Goal: Transaction & Acquisition: Purchase product/service

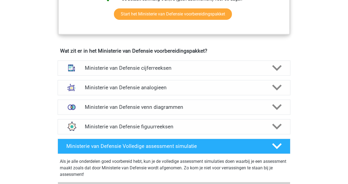
scroll to position [363, 0]
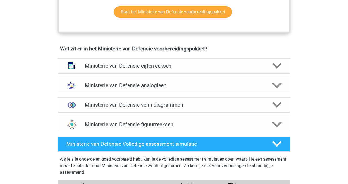
click at [221, 62] on div "Ministerie van Defensie cijferreeksen" at bounding box center [174, 65] width 233 height 15
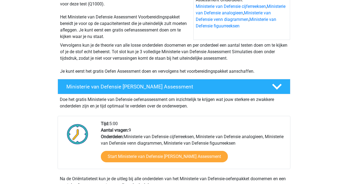
scroll to position [78, 0]
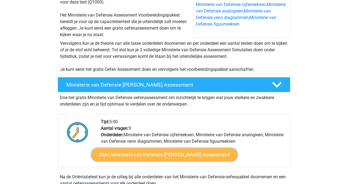
click at [151, 156] on link "Start Ministerie van Defensie Gratis Oefen Assessment" at bounding box center [164, 154] width 146 height 13
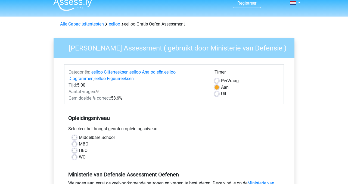
scroll to position [7, 0]
click at [79, 158] on label "WO" at bounding box center [82, 157] width 7 height 7
click at [74, 158] on input "WO" at bounding box center [74, 156] width 4 height 5
radio input "true"
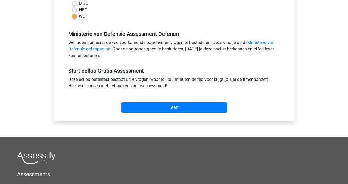
scroll to position [132, 0]
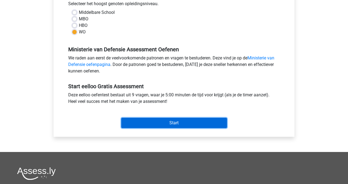
click at [143, 126] on input "Start" at bounding box center [174, 123] width 106 height 10
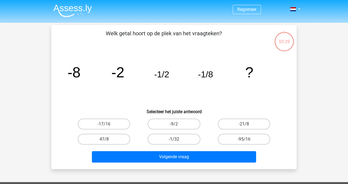
click at [166, 135] on label "-1/32" at bounding box center [174, 139] width 52 height 11
click at [174, 139] on input "-1/32" at bounding box center [176, 141] width 4 height 4
radio input "true"
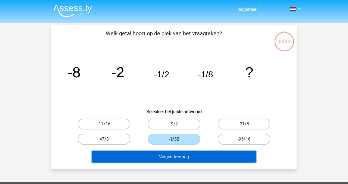
click at [172, 158] on button "Volgende vraag" at bounding box center [174, 156] width 164 height 11
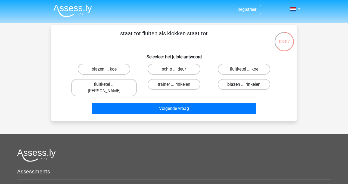
click at [246, 84] on label "blazen ... rinkelen" at bounding box center [244, 84] width 52 height 11
click at [246, 85] on input "blazen ... rinkelen" at bounding box center [246, 87] width 4 height 4
radio input "true"
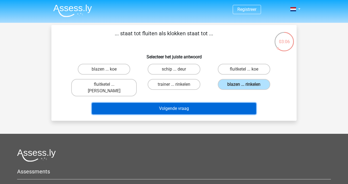
click at [243, 103] on button "Volgende vraag" at bounding box center [174, 108] width 164 height 11
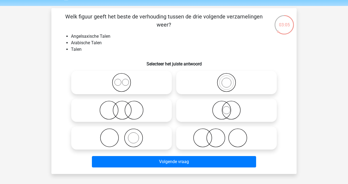
scroll to position [10, 0]
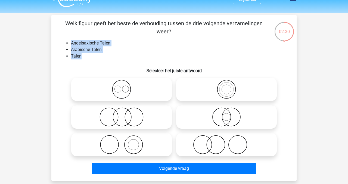
drag, startPoint x: 83, startPoint y: 58, endPoint x: 70, endPoint y: 42, distance: 21.1
click at [70, 42] on ul "Angelsaxische Talen Arabische Talen Talen" at bounding box center [174, 50] width 228 height 20
copy ul "Angelsaxische Talen Arabische Talen Talen"
click at [139, 117] on icon at bounding box center [121, 117] width 96 height 19
click at [125, 114] on input "radio" at bounding box center [124, 113] width 4 height 4
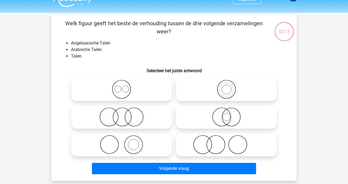
radio input "true"
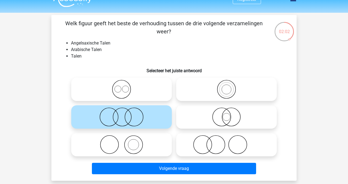
click at [212, 130] on div at bounding box center [226, 117] width 105 height 28
click at [212, 138] on icon at bounding box center [226, 144] width 96 height 19
click at [226, 139] on input "radio" at bounding box center [228, 141] width 4 height 4
radio input "true"
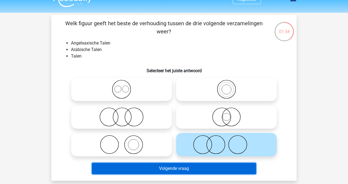
click at [189, 169] on button "Volgende vraag" at bounding box center [174, 168] width 164 height 11
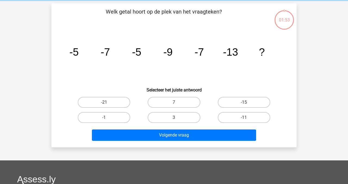
scroll to position [25, 0]
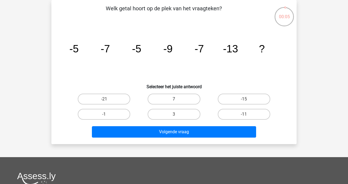
click at [195, 94] on label "7" at bounding box center [174, 99] width 52 height 11
click at [178, 99] on input "7" at bounding box center [176, 101] width 4 height 4
radio input "true"
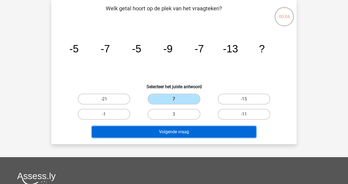
click at [192, 135] on button "Volgende vraag" at bounding box center [174, 131] width 164 height 11
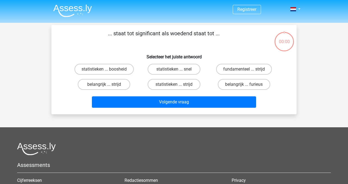
scroll to position [25, 0]
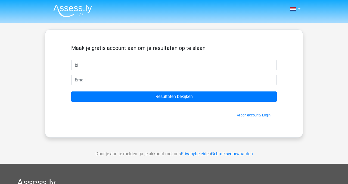
type input "b"
type input "Bibi"
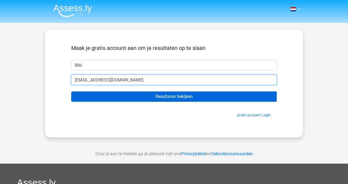
type input "bibirockland@gmail.com"
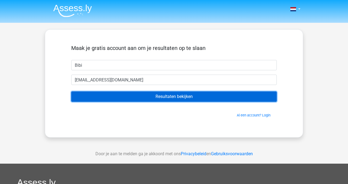
click at [136, 97] on input "Resultaten bekijken" at bounding box center [174, 97] width 206 height 10
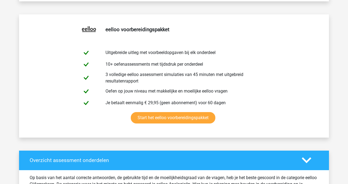
scroll to position [276, 0]
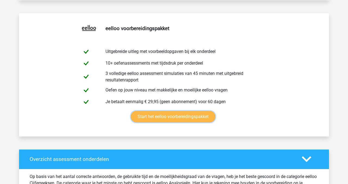
click at [143, 119] on link "Start het eelloo voorbereidingspakket" at bounding box center [173, 116] width 85 height 11
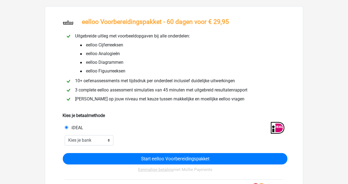
scroll to position [39, 0]
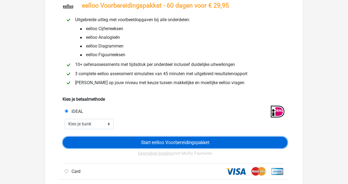
click at [103, 140] on input "Start eelloo Voorbereidingspakket" at bounding box center [175, 142] width 225 height 11
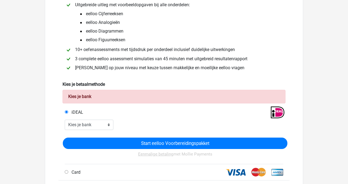
scroll to position [59, 0]
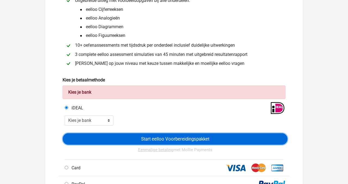
click at [189, 141] on input "Start eelloo Voorbereidingspakket" at bounding box center [175, 138] width 225 height 11
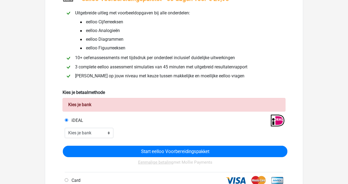
scroll to position [84, 0]
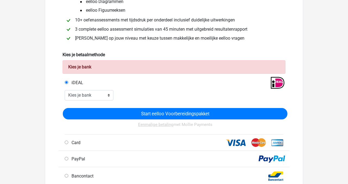
click at [109, 103] on div "Start eelloo Voorbereidingspakket Eenmalige betaling met Mollie Payments" at bounding box center [175, 118] width 225 height 33
click at [105, 102] on div "Start eelloo Voorbereidingspakket Eenmalige betaling met Mollie Payments" at bounding box center [174, 118] width 227 height 34
click at [104, 100] on select "Kies je bank ABN AMRO ING Rabobank ASN Bank bunq Knab N26 NN Regiobank Revolut …" at bounding box center [89, 95] width 49 height 10
select select "ideal_RABONL2U"
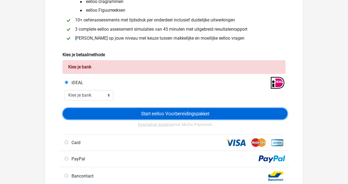
click at [118, 110] on input "Start eelloo Voorbereidingspakket" at bounding box center [175, 113] width 225 height 11
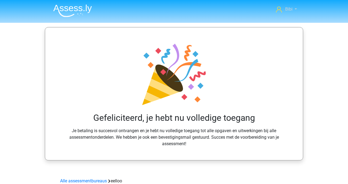
click at [286, 9] on span "Bibi" at bounding box center [288, 9] width 7 height 5
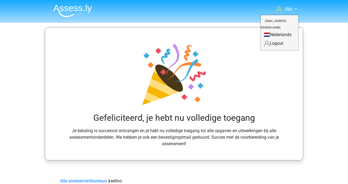
click at [218, 58] on div "Gefeliciteerd, je hebt nu volledige toegang Je betaling is succesvol ontvangen …" at bounding box center [174, 94] width 232 height 107
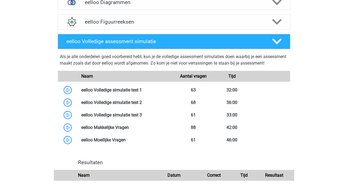
scroll to position [421, 0]
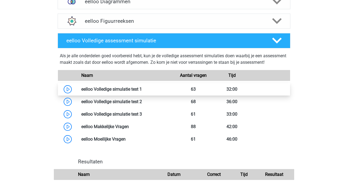
click at [142, 92] on link at bounding box center [142, 89] width 0 height 5
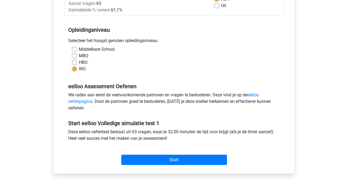
scroll to position [97, 0]
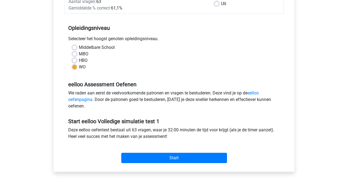
click at [74, 58] on div "HBO" at bounding box center [173, 60] width 203 height 7
click at [79, 62] on label "HBO" at bounding box center [83, 60] width 9 height 7
click at [74, 62] on input "HBO" at bounding box center [74, 59] width 4 height 5
radio input "true"
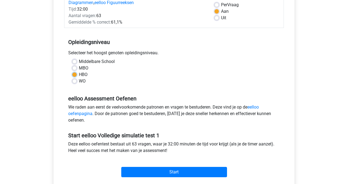
scroll to position [79, 0]
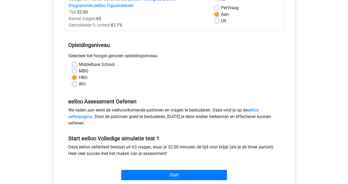
click at [79, 83] on label "WO" at bounding box center [82, 84] width 7 height 7
click at [75, 83] on input "WO" at bounding box center [74, 83] width 4 height 5
radio input "true"
click at [79, 77] on label "HBO" at bounding box center [83, 77] width 9 height 7
click at [74, 77] on input "HBO" at bounding box center [74, 76] width 4 height 5
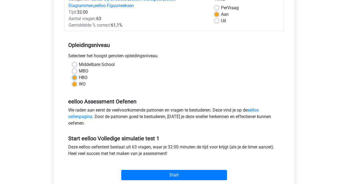
radio input "true"
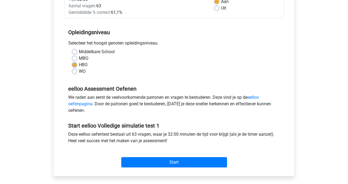
scroll to position [94, 0]
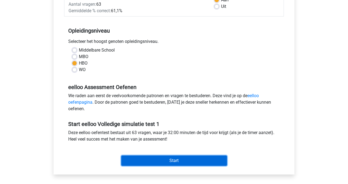
click at [148, 163] on input "Start" at bounding box center [174, 161] width 106 height 10
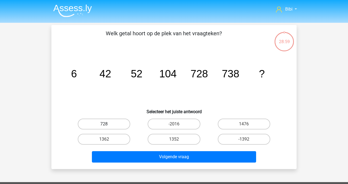
click at [116, 124] on label "728" at bounding box center [104, 124] width 52 height 11
click at [108, 124] on input "728" at bounding box center [106, 126] width 4 height 4
radio input "true"
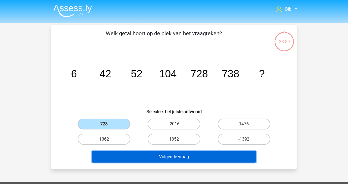
click at [146, 161] on button "Volgende vraag" at bounding box center [174, 156] width 164 height 11
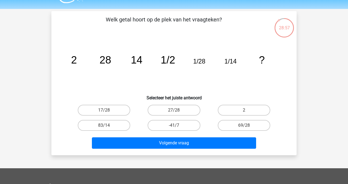
scroll to position [10, 0]
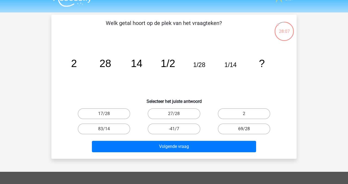
click at [241, 132] on label "69/28" at bounding box center [244, 129] width 52 height 11
click at [244, 132] on input "69/28" at bounding box center [246, 131] width 4 height 4
radio input "true"
click at [126, 109] on label "17/28" at bounding box center [104, 113] width 52 height 11
click at [108, 114] on input "17/28" at bounding box center [106, 116] width 4 height 4
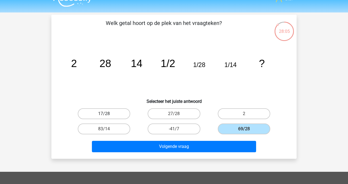
radio input "true"
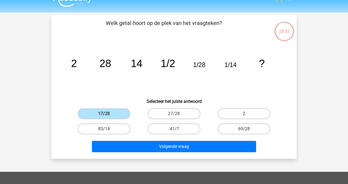
click at [232, 114] on label "2" at bounding box center [244, 113] width 52 height 11
click at [244, 114] on input "2" at bounding box center [246, 116] width 4 height 4
radio input "true"
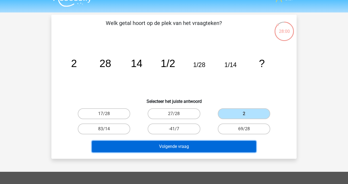
click at [217, 144] on button "Volgende vraag" at bounding box center [174, 146] width 164 height 11
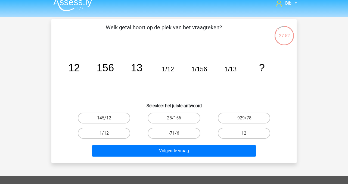
scroll to position [7, 0]
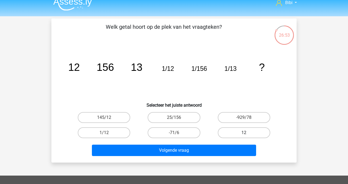
click at [223, 132] on label "12" at bounding box center [244, 133] width 52 height 11
click at [244, 133] on input "12" at bounding box center [246, 135] width 4 height 4
radio input "true"
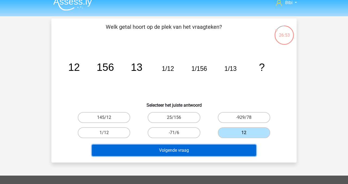
click at [213, 150] on button "Volgende vraag" at bounding box center [174, 150] width 164 height 11
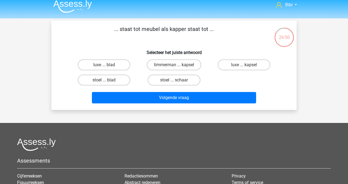
scroll to position [0, 0]
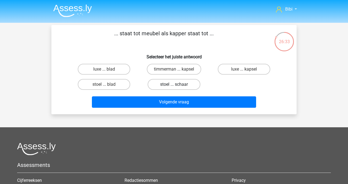
click at [190, 82] on label "stoel ... schaar" at bounding box center [174, 84] width 52 height 11
click at [178, 85] on input "stoel ... schaar" at bounding box center [176, 87] width 4 height 4
radio input "true"
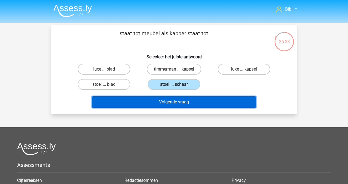
click at [191, 105] on button "Volgende vraag" at bounding box center [174, 102] width 164 height 11
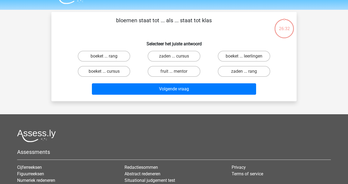
scroll to position [25, 0]
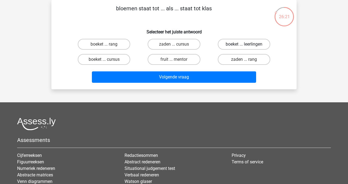
click at [235, 49] on label "boeket ... leerlingen" at bounding box center [244, 44] width 52 height 11
click at [244, 48] on input "boeket ... leerlingen" at bounding box center [246, 46] width 4 height 4
radio input "true"
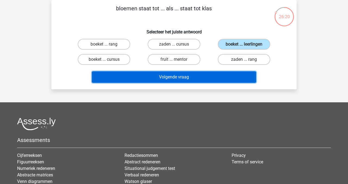
click at [231, 72] on button "Volgende vraag" at bounding box center [174, 77] width 164 height 11
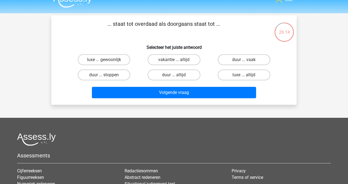
scroll to position [3, 0]
